Goal: Entertainment & Leisure: Consume media (video, audio)

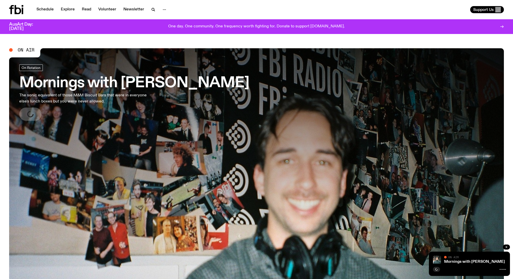
click at [22, 50] on span "On Air" at bounding box center [26, 50] width 17 height 5
click at [461, 261] on link "Mornings with [PERSON_NAME]" at bounding box center [474, 261] width 61 height 4
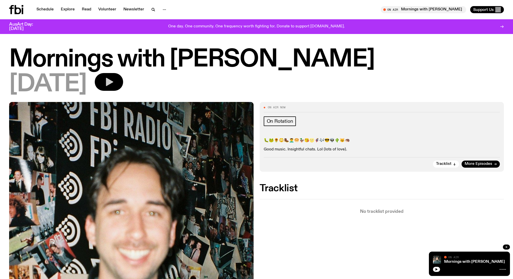
click at [114, 86] on icon "button" at bounding box center [109, 82] width 10 height 10
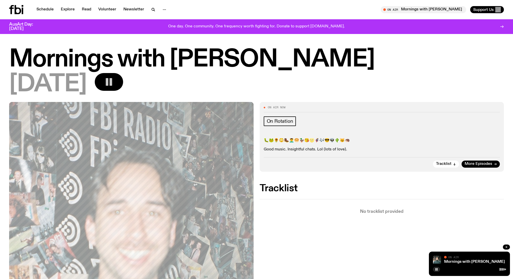
click at [250, 60] on h1 "Mornings with [PERSON_NAME]" at bounding box center [256, 59] width 495 height 23
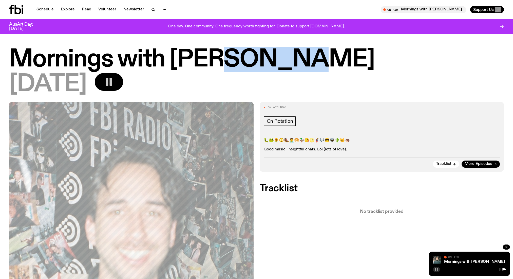
click at [250, 60] on h1 "Mornings with [PERSON_NAME]" at bounding box center [256, 59] width 495 height 23
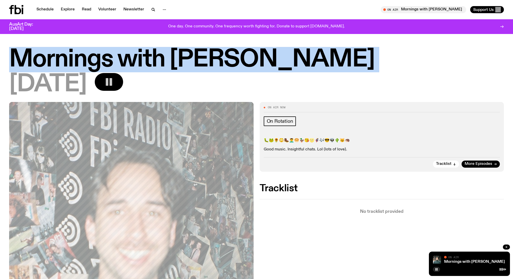
click at [250, 60] on h1 "Mornings with [PERSON_NAME]" at bounding box center [256, 59] width 495 height 23
click at [255, 59] on h1 "Mornings with [PERSON_NAME]" at bounding box center [256, 59] width 495 height 23
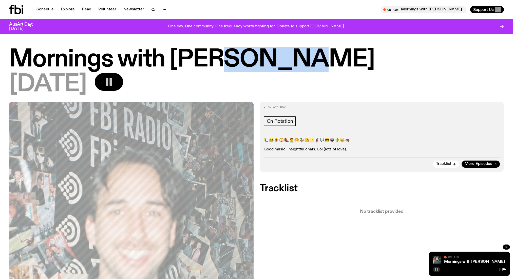
click at [255, 59] on h1 "Mornings with [PERSON_NAME]" at bounding box center [256, 59] width 495 height 23
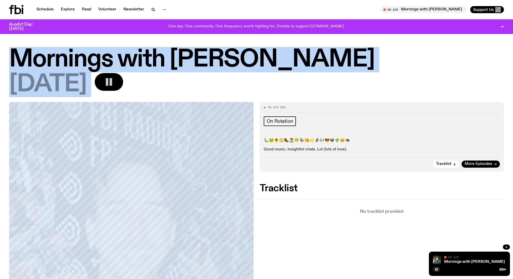
drag, startPoint x: 255, startPoint y: 59, endPoint x: 255, endPoint y: 70, distance: 11.7
click at [257, 81] on div "Mornings with Ben Hansen 15.10.25" at bounding box center [256, 72] width 495 height 48
click at [255, 65] on h1 "Mornings with [PERSON_NAME]" at bounding box center [256, 59] width 495 height 23
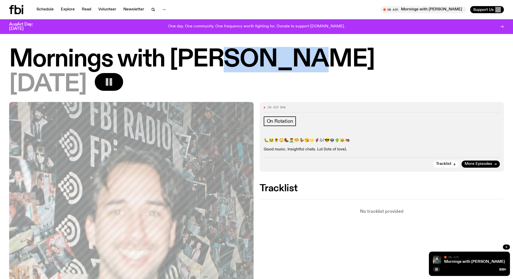
click at [255, 65] on h1 "Mornings with [PERSON_NAME]" at bounding box center [256, 59] width 495 height 23
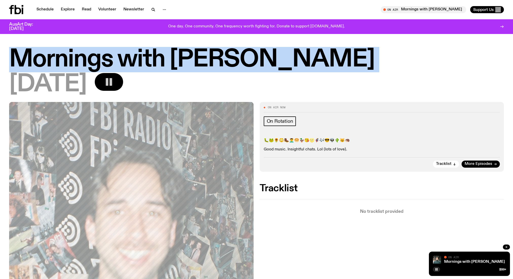
drag, startPoint x: 255, startPoint y: 65, endPoint x: 254, endPoint y: 76, distance: 11.2
click at [254, 71] on h1 "Mornings with [PERSON_NAME]" at bounding box center [256, 59] width 495 height 23
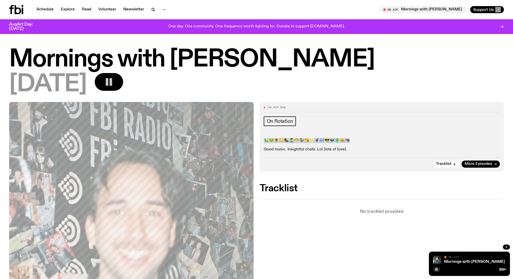
drag, startPoint x: 264, startPoint y: 140, endPoint x: 340, endPoint y: 145, distance: 76.2
click at [340, 145] on div "🐛🐸🌻😳🥾💆‍♂️🥯🦆😘🌝🦸🎶😎👽🌵😼🦔 Good music. Insightful chats. Lol (lots of love)." at bounding box center [382, 145] width 236 height 14
click at [340, 146] on div "🐛🐸🌻😳🥾💆‍♂️🥯🦆😘🌝🦸🎶😎👽🌵😼🦔 Good music. Insightful chats. Lol (lots of love)." at bounding box center [382, 145] width 236 height 14
click at [340, 148] on p "Good music. Insightful chats. Lol (lots of love)." at bounding box center [382, 149] width 236 height 5
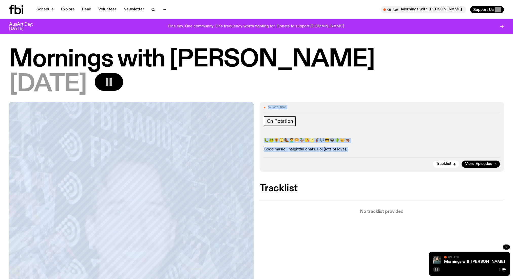
drag, startPoint x: 340, startPoint y: 148, endPoint x: 295, endPoint y: 86, distance: 76.0
click at [299, 88] on div "Mornings with Ben Hansen 15.10.25 On Air Now On Rotation 🐛🐸🌻😳🥾💆‍♂️🥯🦆😘🌝🦸🎶😎👽🌵😼🦔 G…" at bounding box center [256, 250] width 513 height 404
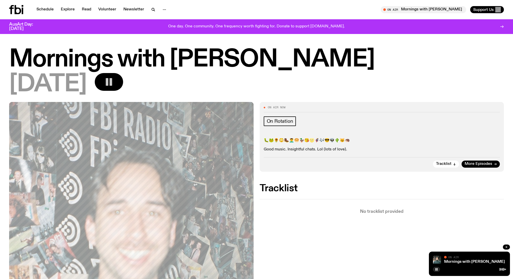
click at [273, 83] on div "15.10.25" at bounding box center [256, 84] width 495 height 23
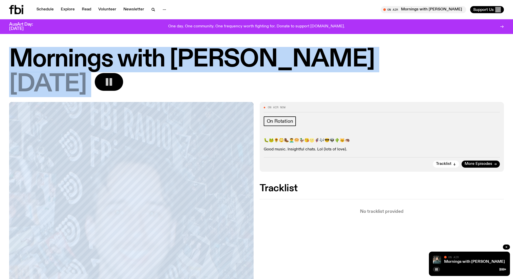
drag, startPoint x: 273, startPoint y: 83, endPoint x: 269, endPoint y: 53, distance: 30.7
click at [269, 53] on div "Mornings with Ben Hansen 15.10.25" at bounding box center [256, 72] width 495 height 48
click at [268, 54] on h1 "Mornings with [PERSON_NAME]" at bounding box center [256, 59] width 495 height 23
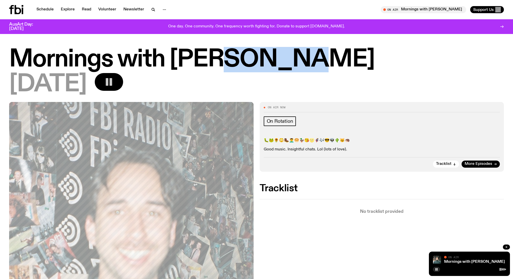
click at [268, 54] on h1 "Mornings with [PERSON_NAME]" at bounding box center [256, 59] width 495 height 23
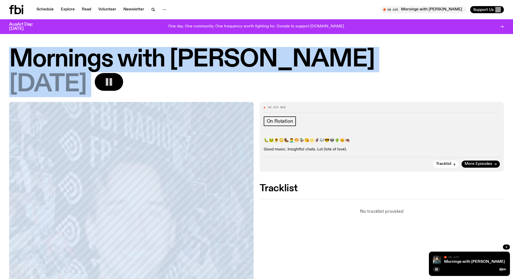
drag, startPoint x: 268, startPoint y: 54, endPoint x: 264, endPoint y: 77, distance: 22.6
click at [264, 77] on div "Mornings with Ben Hansen 15.10.25" at bounding box center [256, 72] width 495 height 48
click at [264, 77] on div "15.10.25" at bounding box center [256, 84] width 495 height 23
drag, startPoint x: 264, startPoint y: 77, endPoint x: 259, endPoint y: 58, distance: 20.0
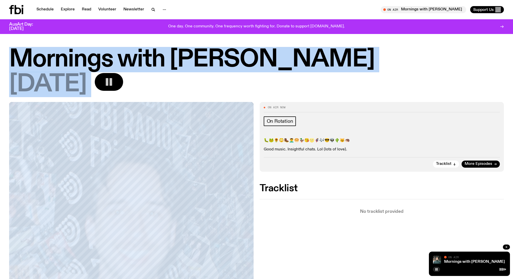
click at [259, 58] on div "Mornings with Ben Hansen 15.10.25" at bounding box center [256, 72] width 495 height 48
click at [259, 58] on h1 "Mornings with [PERSON_NAME]" at bounding box center [256, 59] width 495 height 23
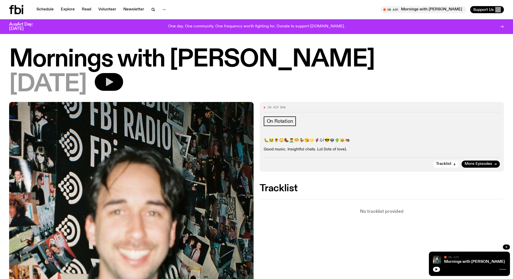
click at [113, 82] on icon "button" at bounding box center [109, 82] width 7 height 8
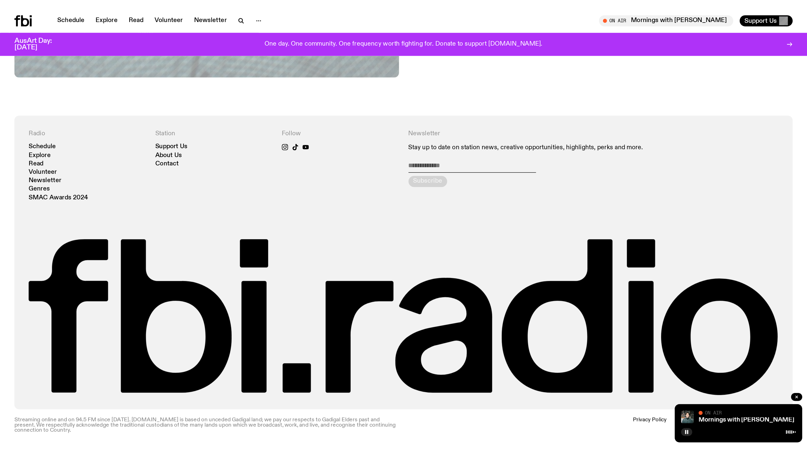
scroll to position [358, 0]
